Goal: Information Seeking & Learning: Learn about a topic

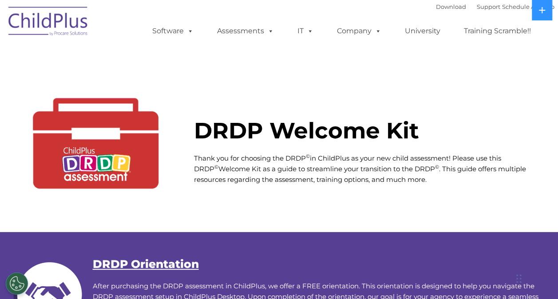
click at [40, 20] on img at bounding box center [48, 22] width 89 height 44
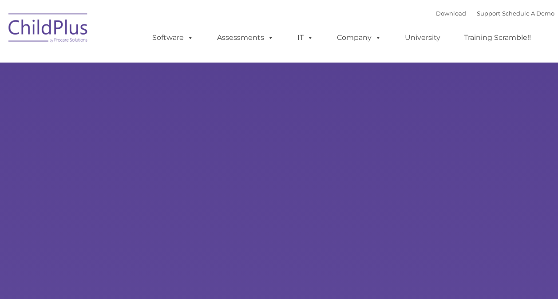
type input ""
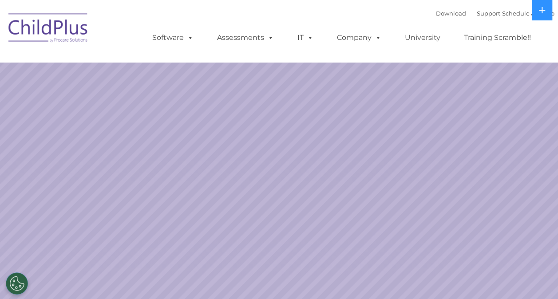
select select "MEDIUM"
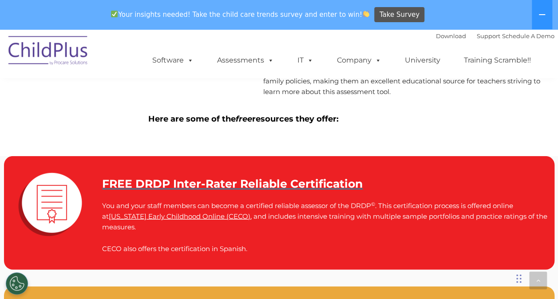
scroll to position [1177, 0]
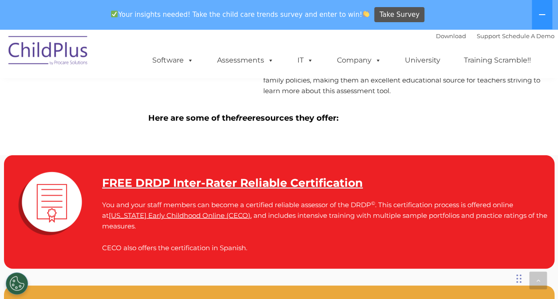
click at [253, 182] on strong "FREE DRDP Inter-Rater Reliable Certification" at bounding box center [232, 182] width 261 height 13
